Goal: Find specific page/section: Find specific page/section

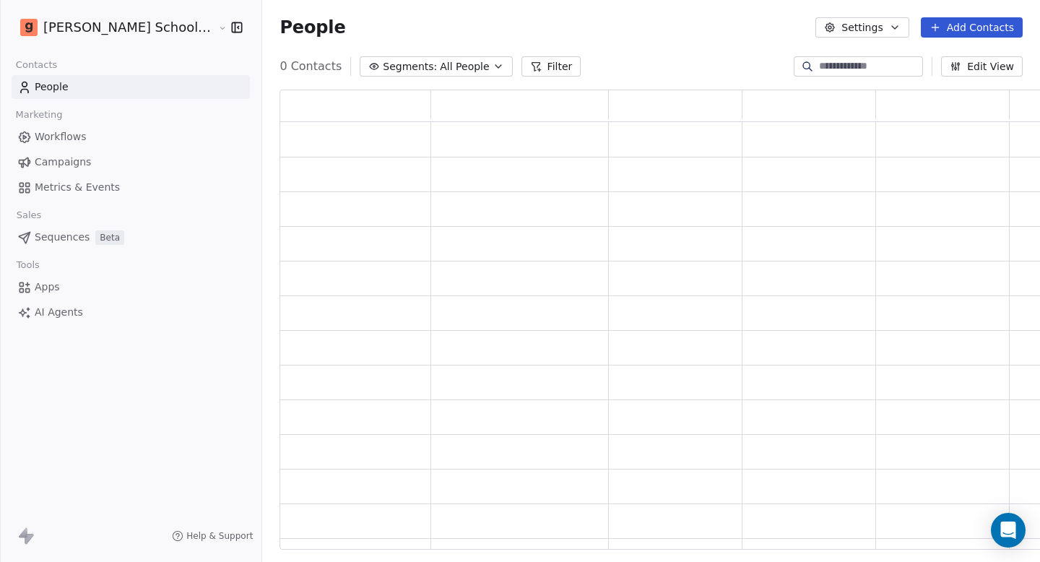
scroll to position [449, 781]
click at [134, 142] on link "Workflows" at bounding box center [131, 137] width 238 height 24
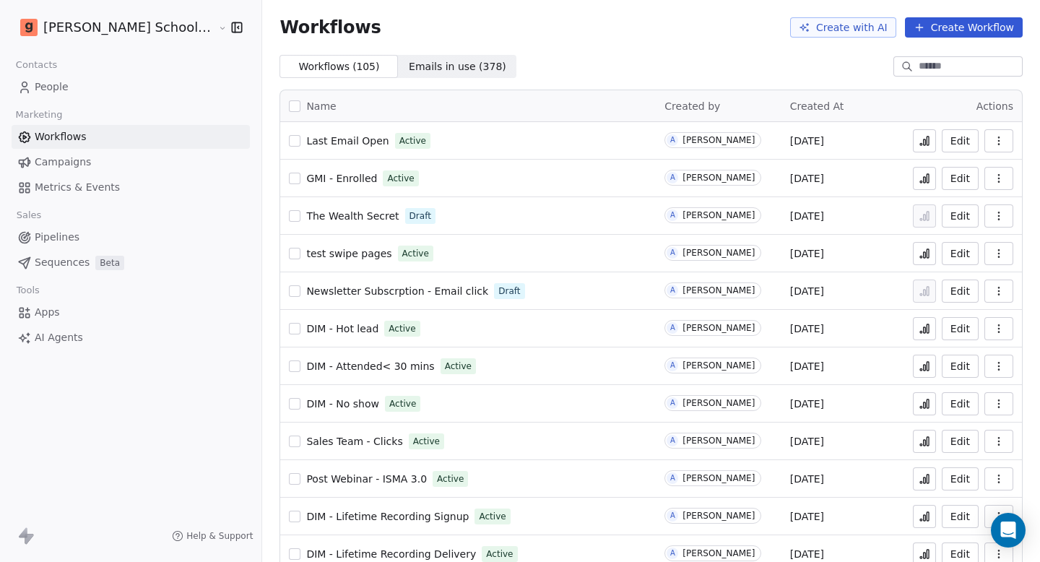
click at [310, 177] on span "GMI - Enrolled" at bounding box center [341, 179] width 71 height 12
